Goal: Transaction & Acquisition: Book appointment/travel/reservation

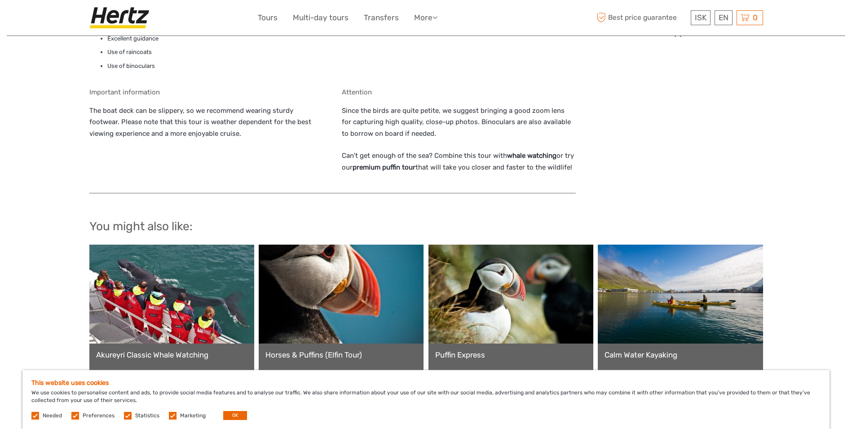
scroll to position [764, 0]
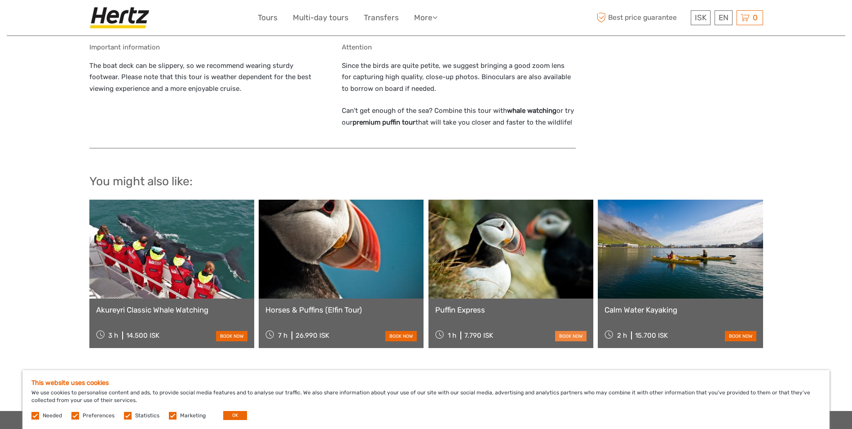
click at [562, 331] on link "book now" at bounding box center [570, 336] width 31 height 10
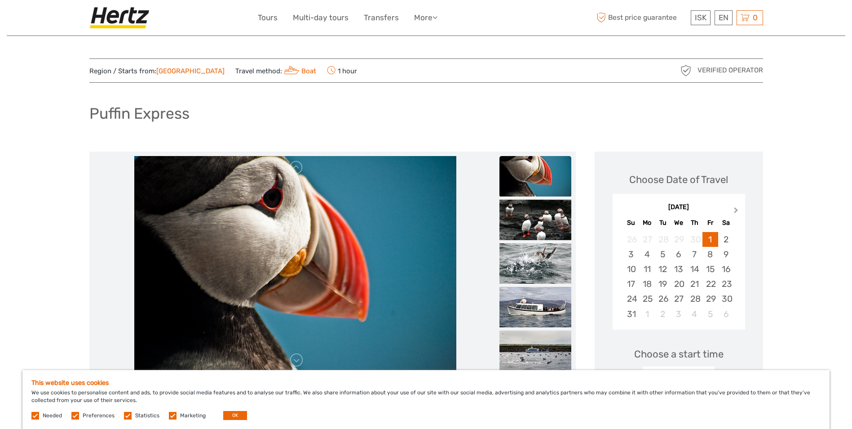
click at [736, 210] on span "Next Month" at bounding box center [736, 211] width 0 height 13
click at [736, 210] on div "[DATE]" at bounding box center [679, 207] width 133 height 9
